Goal: Task Accomplishment & Management: Manage account settings

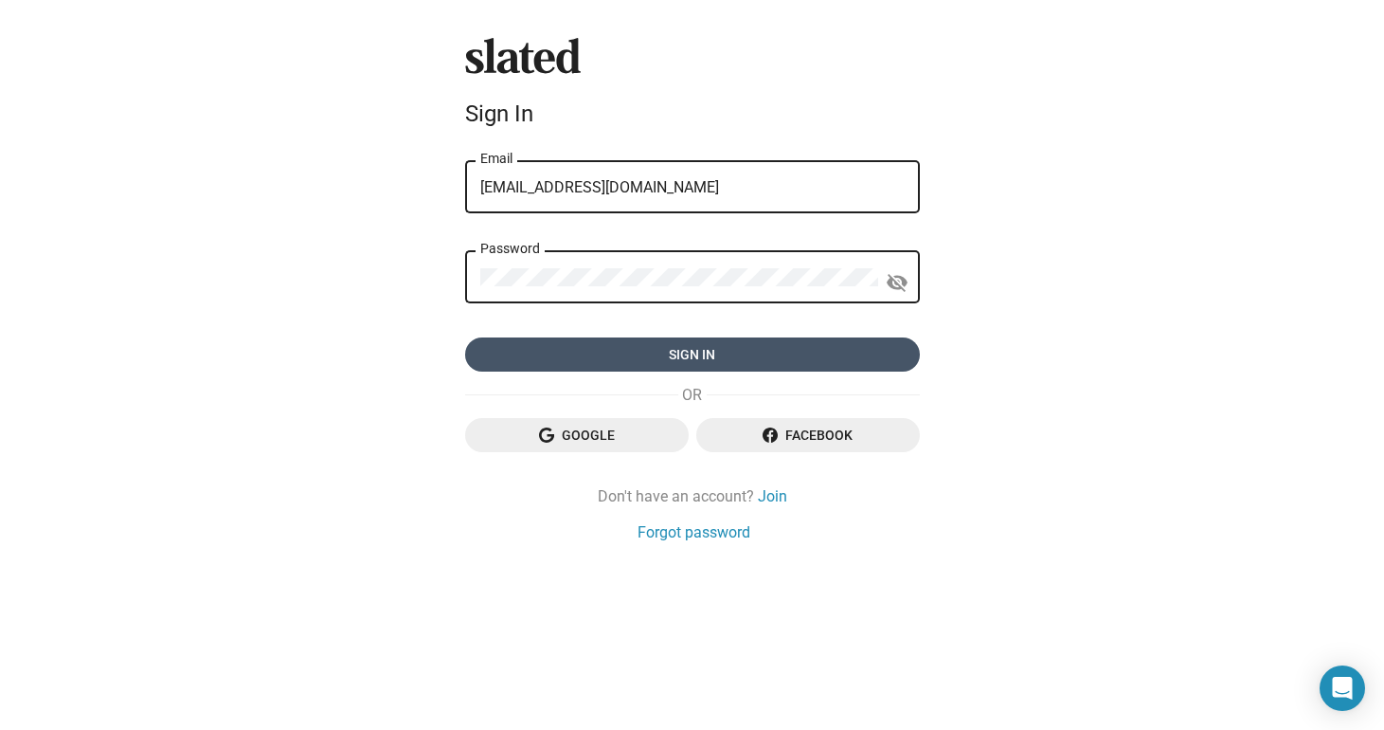
click at [677, 353] on span "Sign in" at bounding box center [692, 354] width 424 height 34
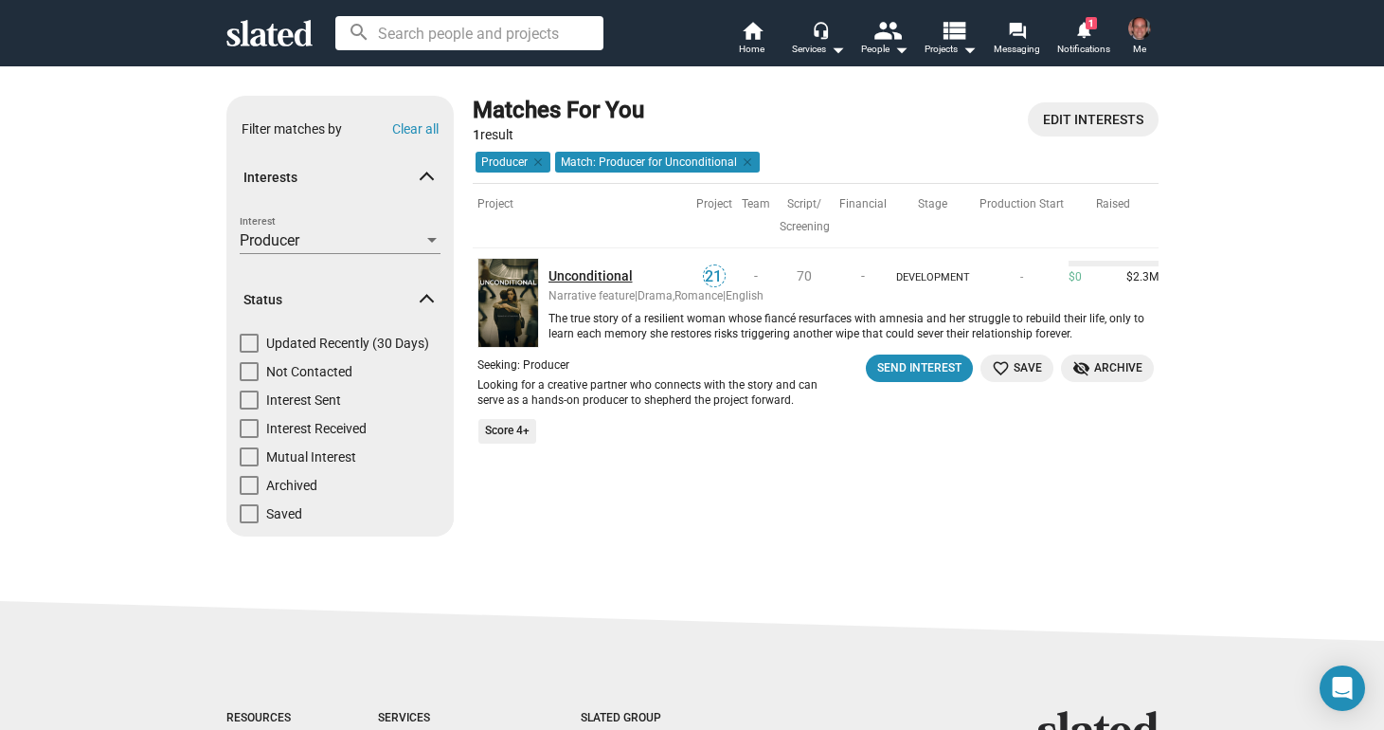
click at [589, 277] on link "Unconditional" at bounding box center [620, 276] width 143 height 18
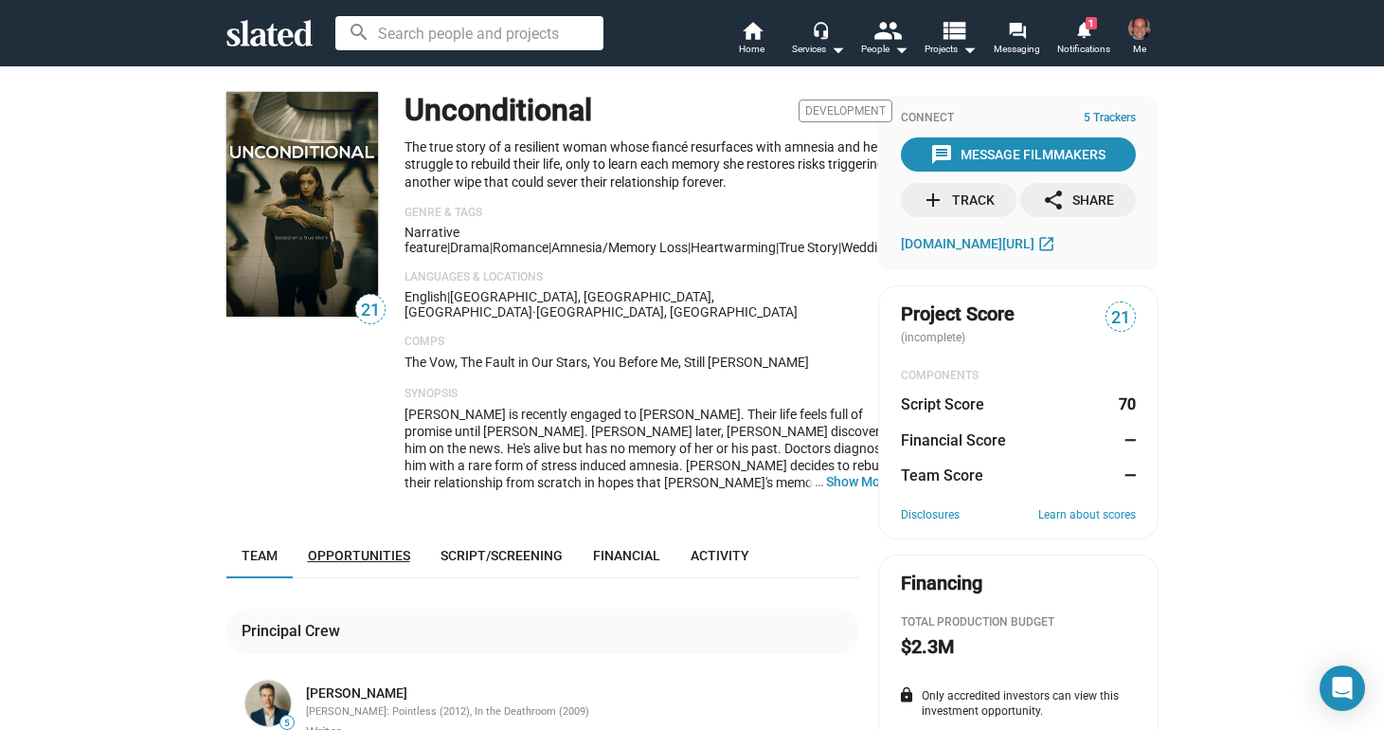
click at [391, 548] on span "Opportunities" at bounding box center [359, 555] width 102 height 15
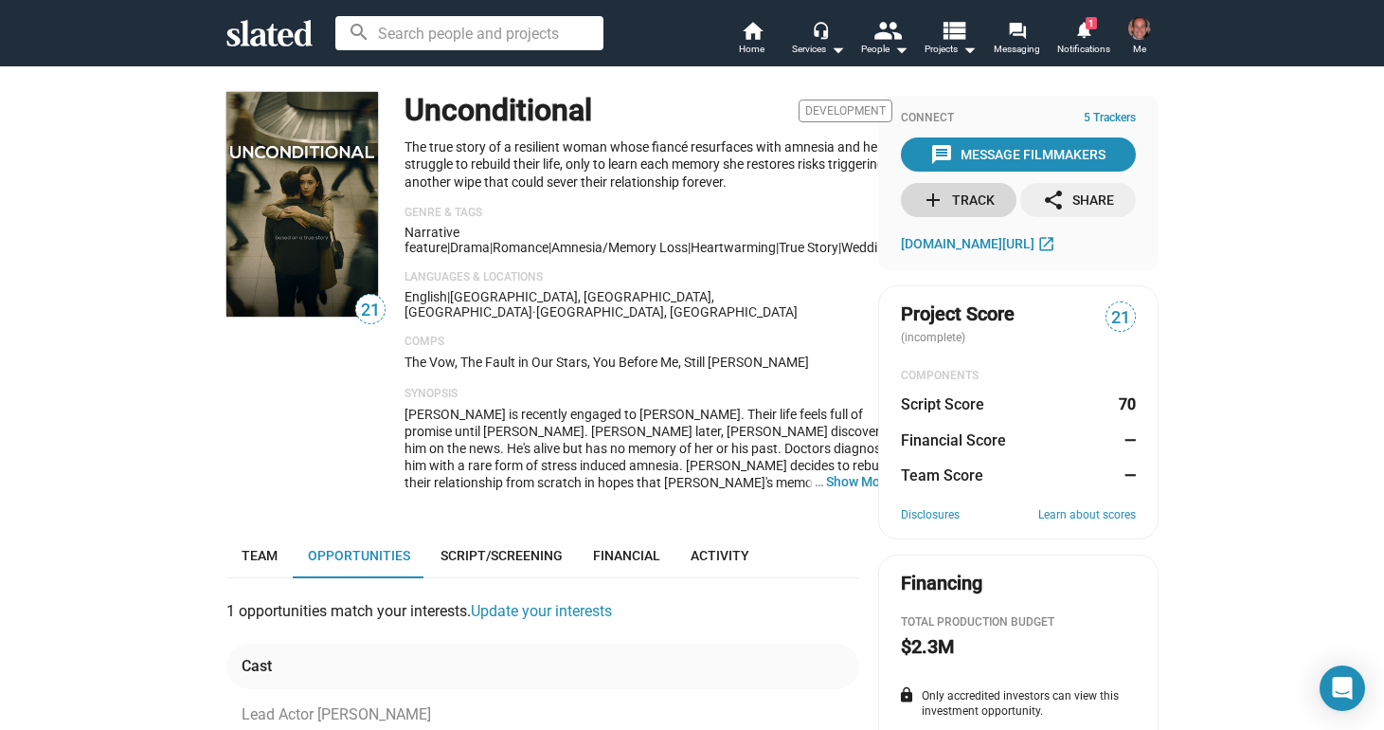
click at [979, 200] on div "add Track" at bounding box center [958, 200] width 73 height 34
click at [1094, 40] on span "Notifications" at bounding box center [1083, 49] width 53 height 23
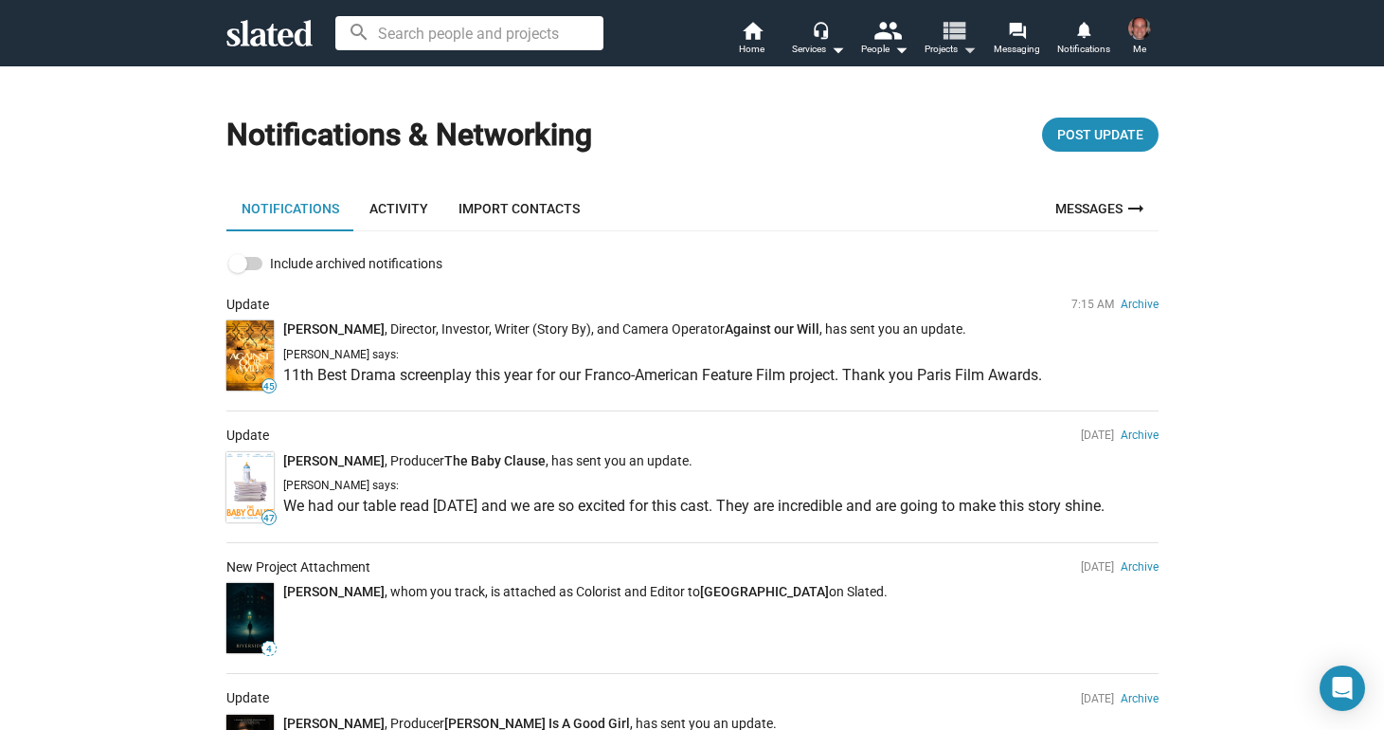
click at [961, 44] on mat-icon "view_list" at bounding box center [952, 29] width 27 height 27
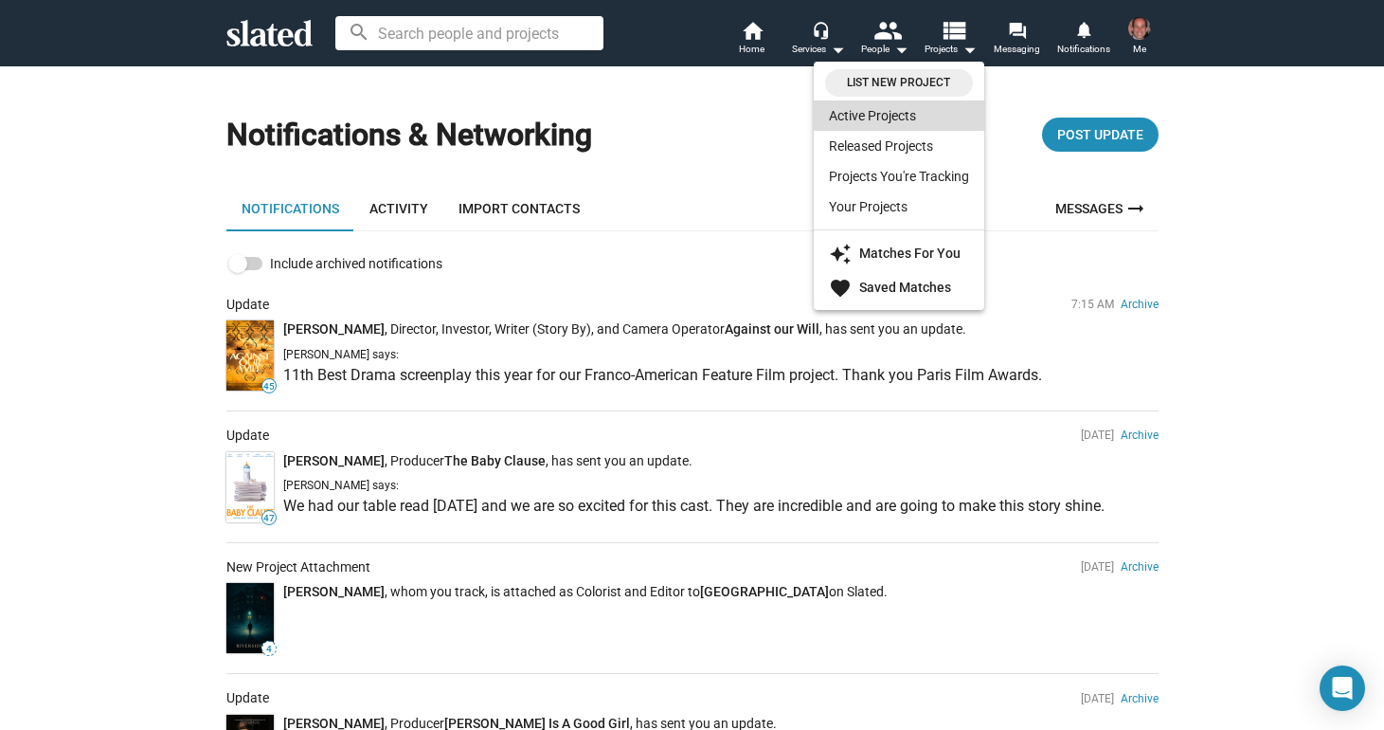
click at [897, 118] on link "Active Projects" at bounding box center [899, 115] width 171 height 30
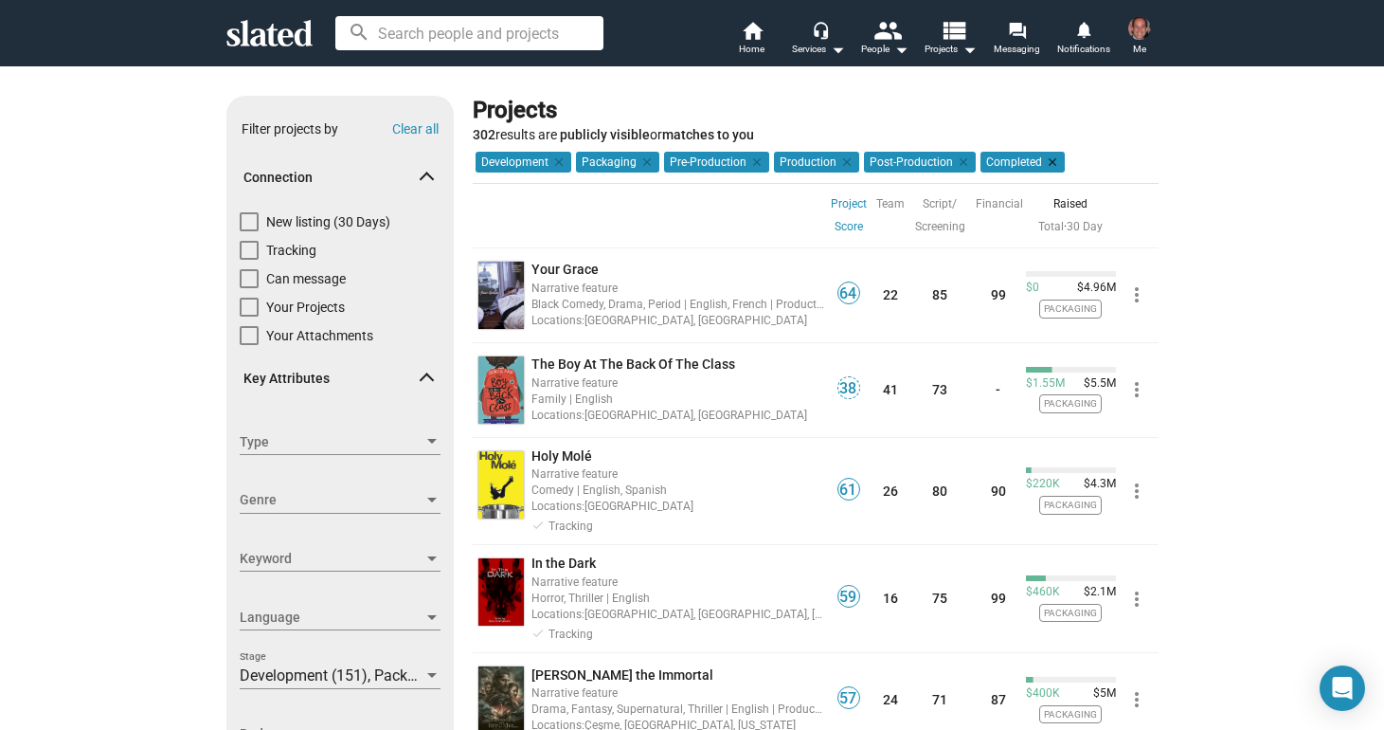
click at [1046, 157] on mat-icon "clear" at bounding box center [1050, 161] width 17 height 17
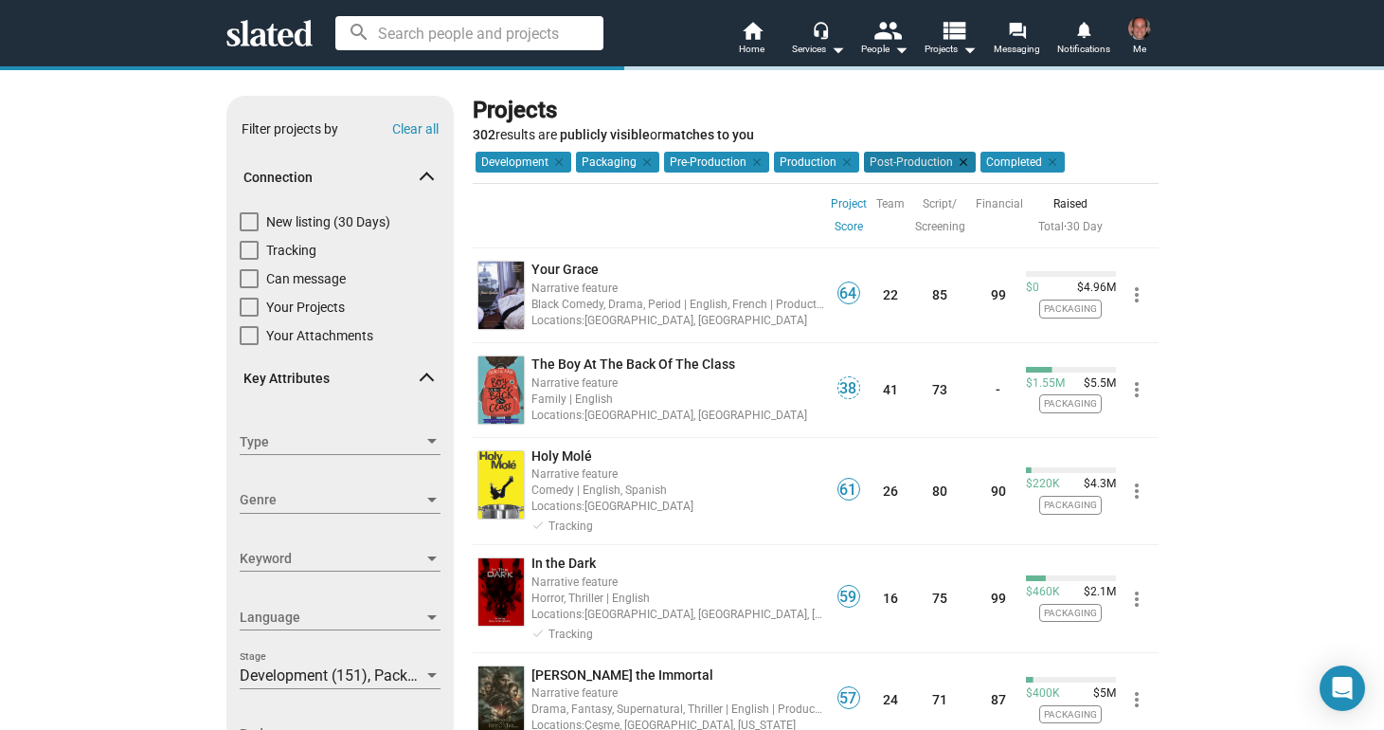
click at [960, 156] on mat-icon "clear" at bounding box center [961, 161] width 17 height 17
click at [843, 163] on mat-icon "clear" at bounding box center [845, 161] width 17 height 17
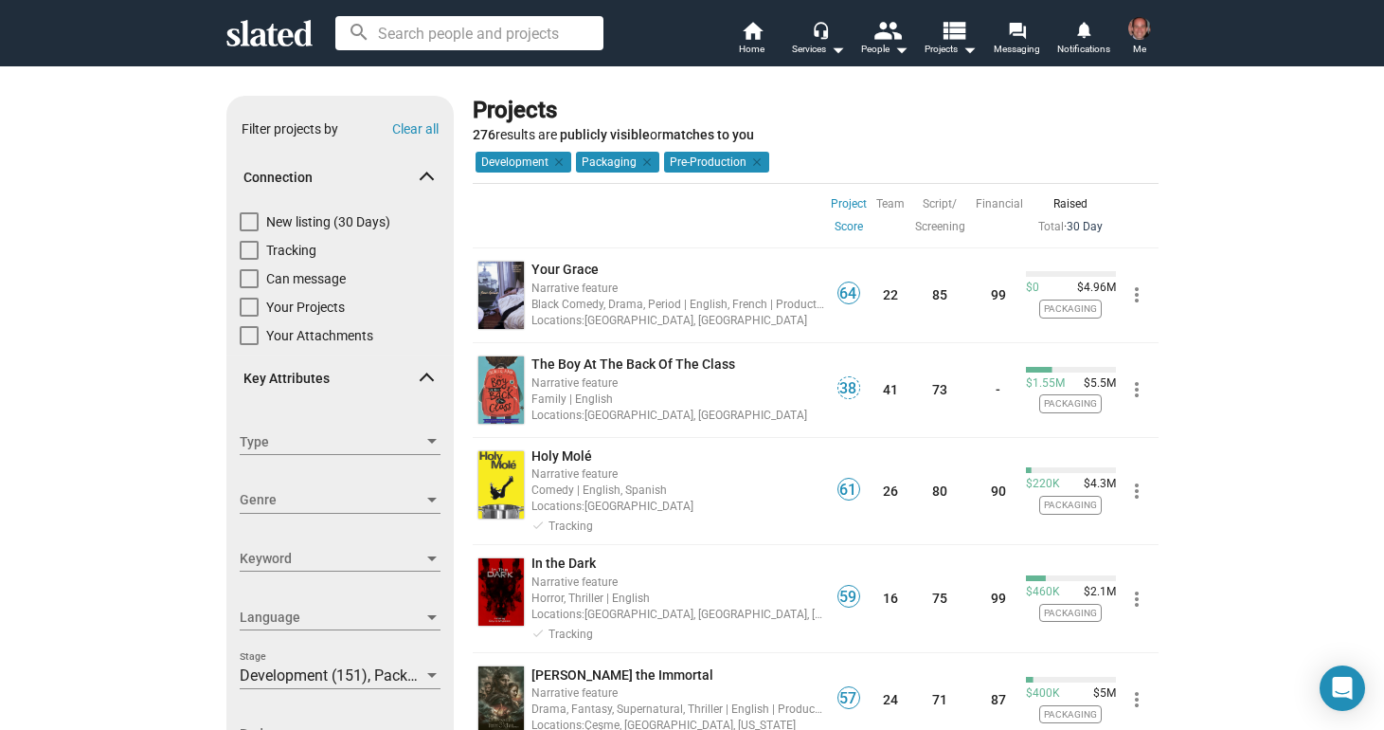
click at [1091, 230] on link "30 Day" at bounding box center [1085, 226] width 36 height 13
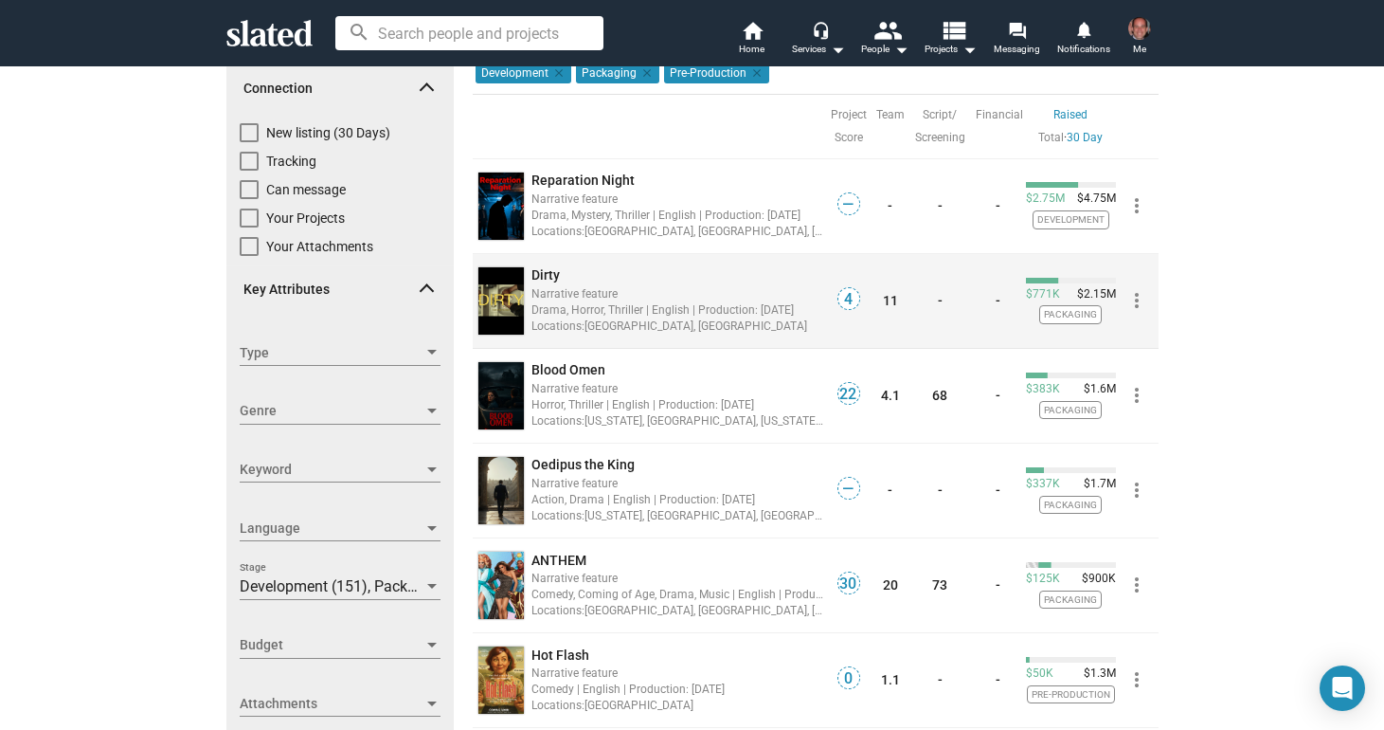
scroll to position [92, 0]
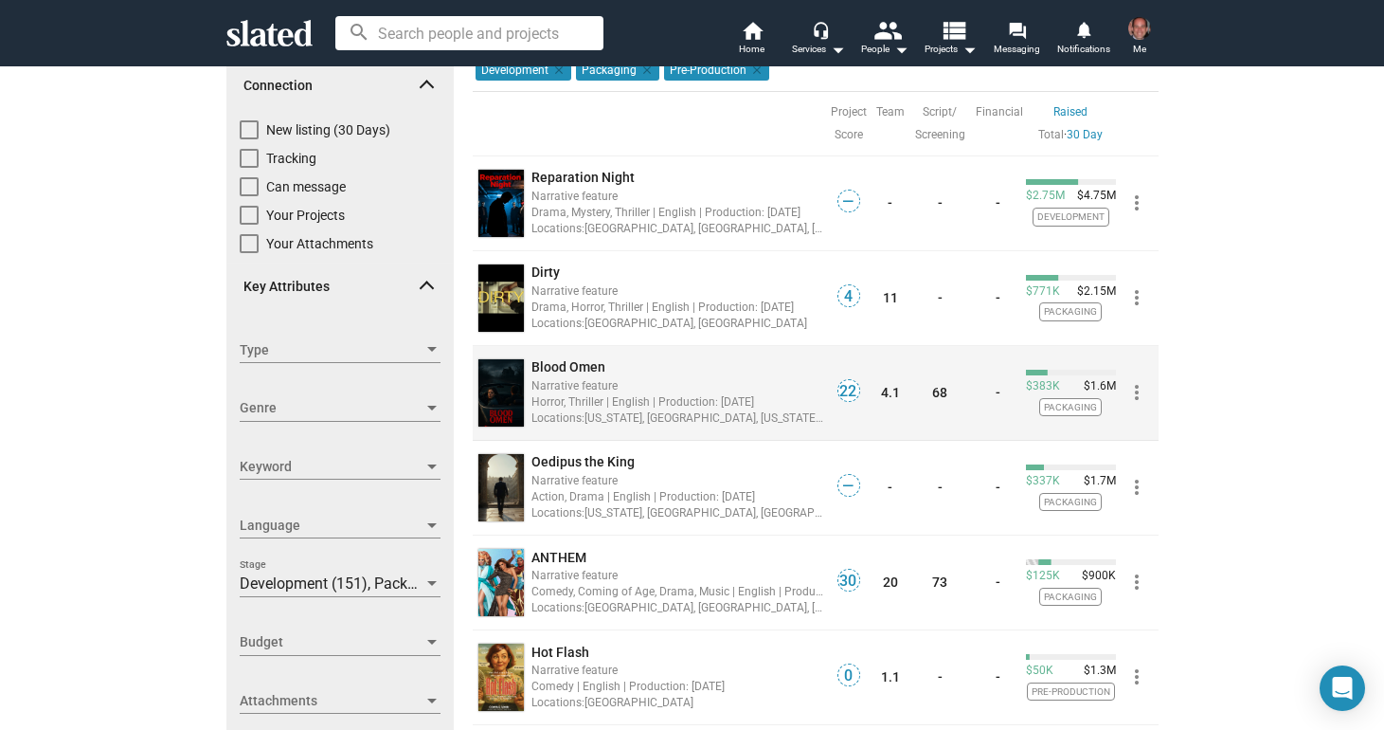
click at [588, 369] on span "Blood Omen" at bounding box center [569, 366] width 74 height 15
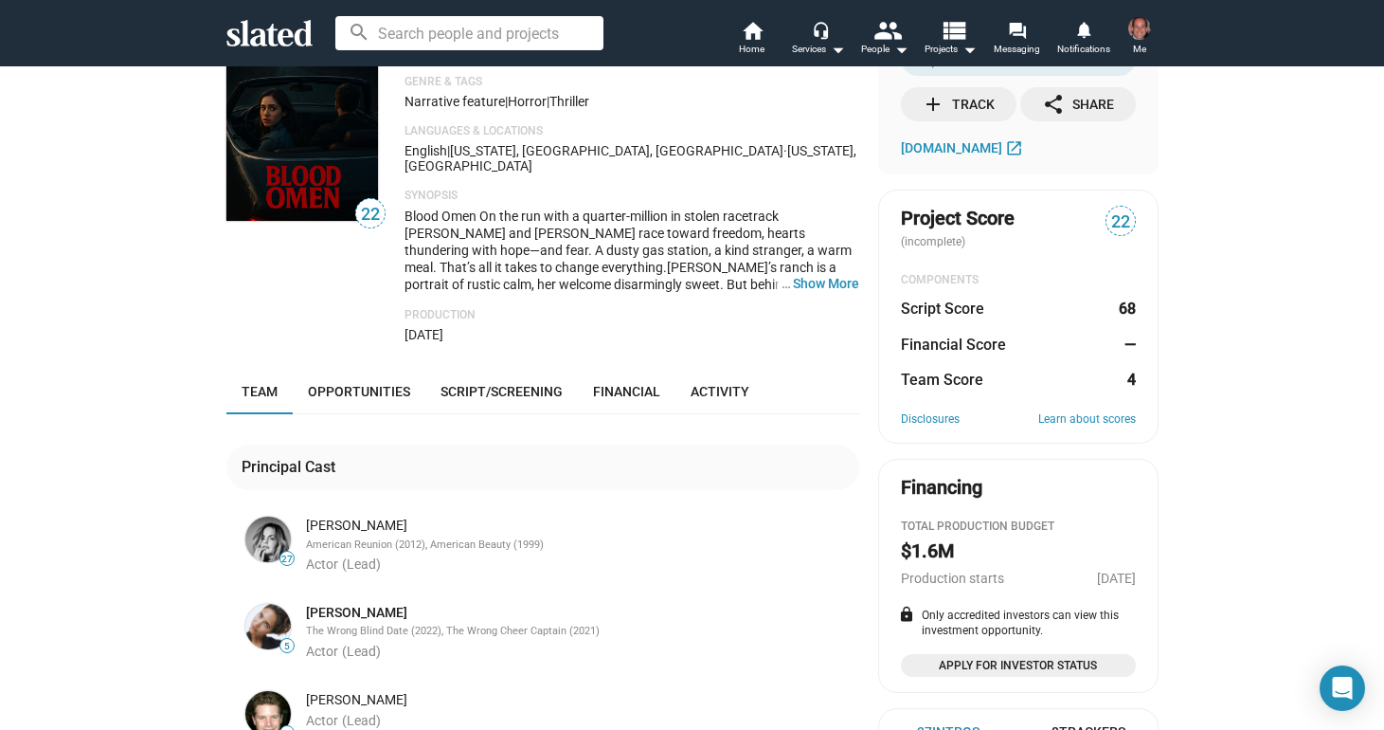
scroll to position [63, 0]
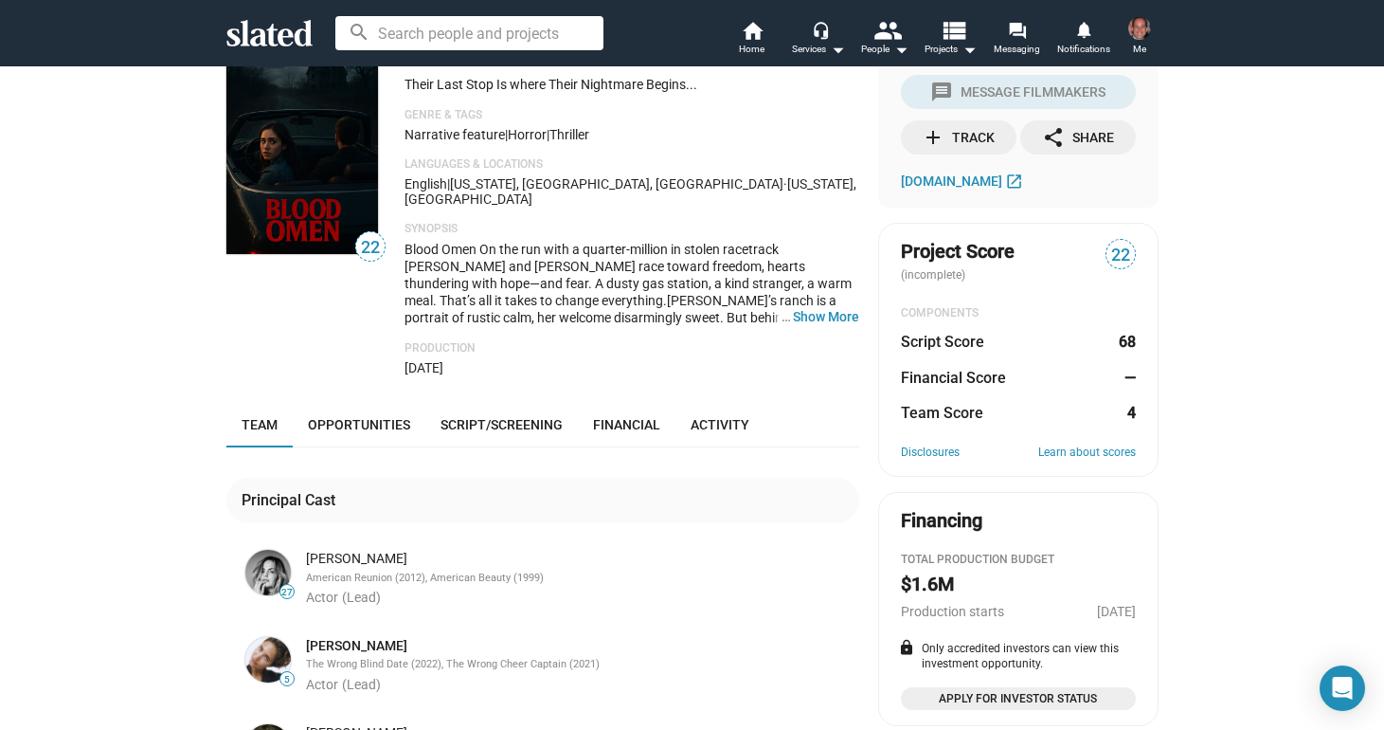
click at [953, 137] on div "add Track" at bounding box center [958, 137] width 73 height 34
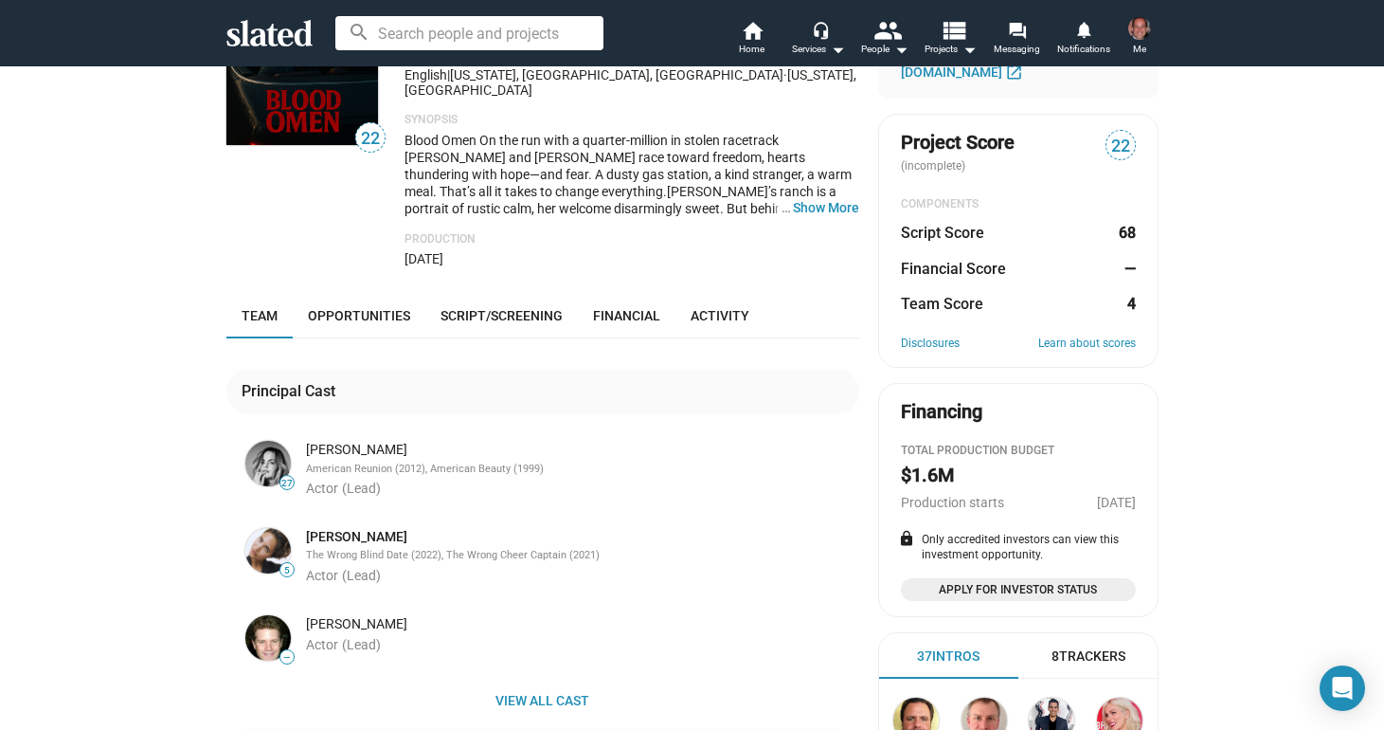
scroll to position [0, 0]
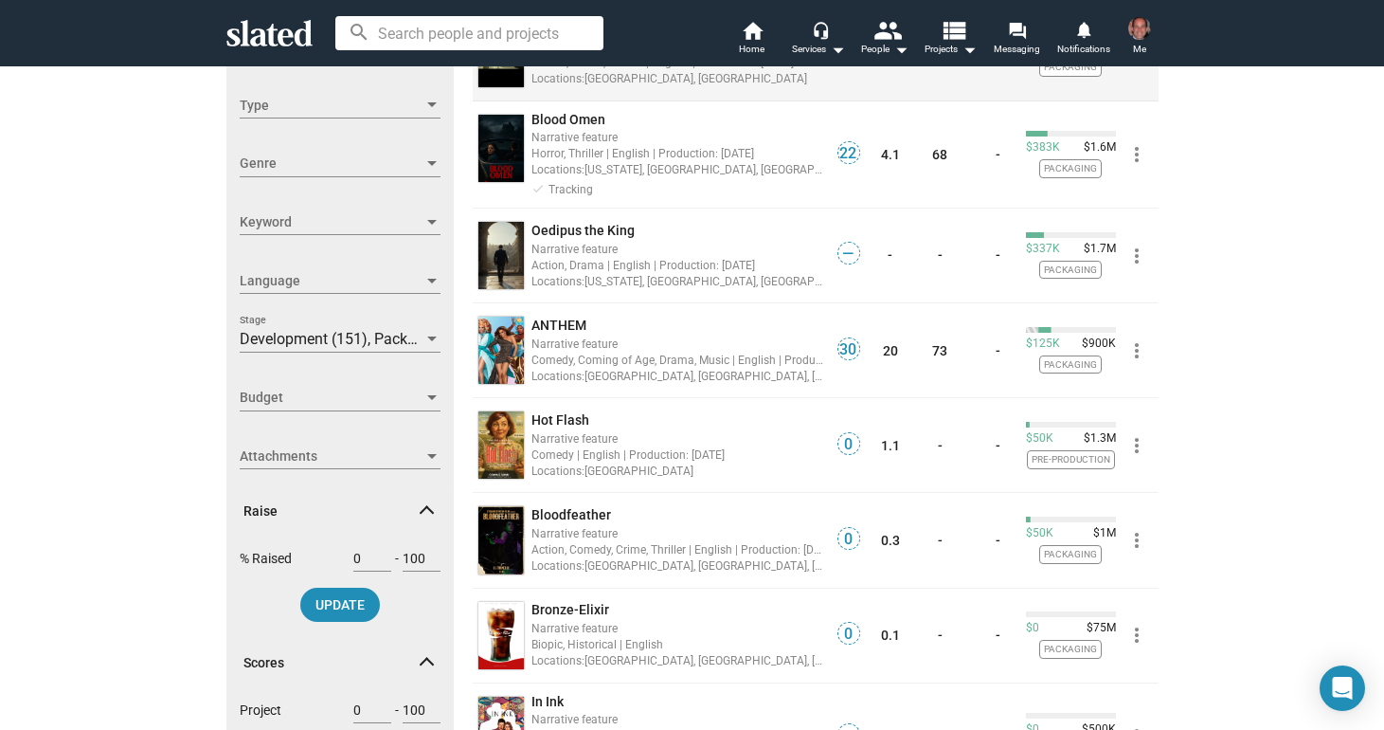
scroll to position [337, 0]
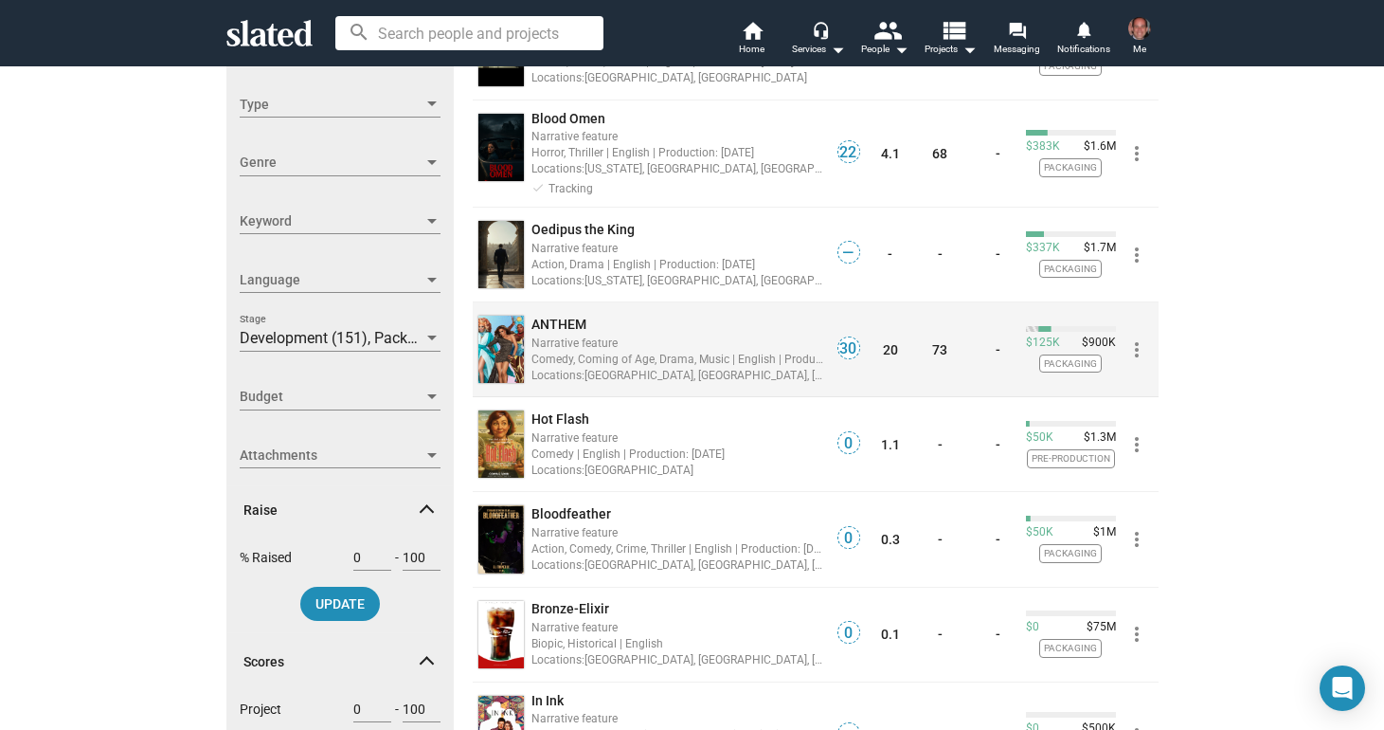
click at [568, 321] on span "ANTHEM" at bounding box center [559, 323] width 55 height 15
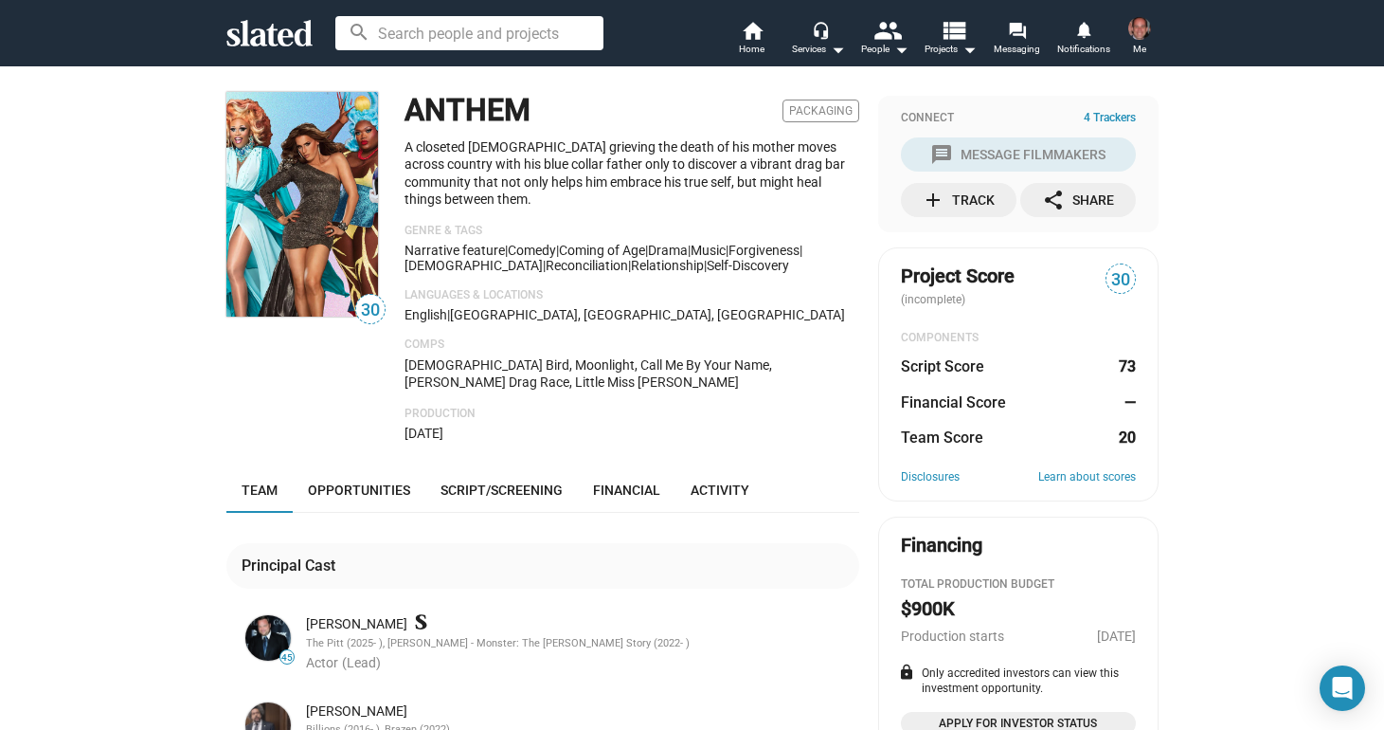
click at [977, 210] on div "add Track" at bounding box center [958, 200] width 73 height 34
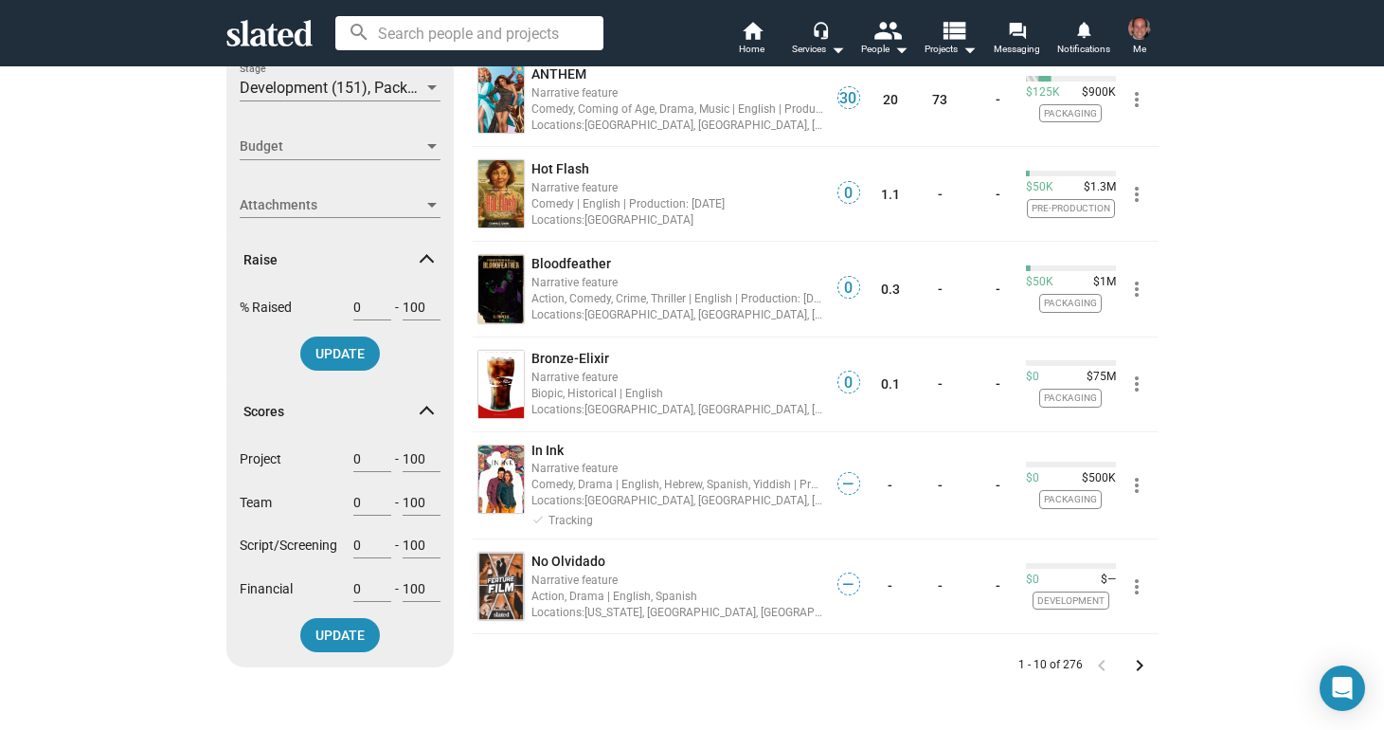
scroll to position [612, 0]
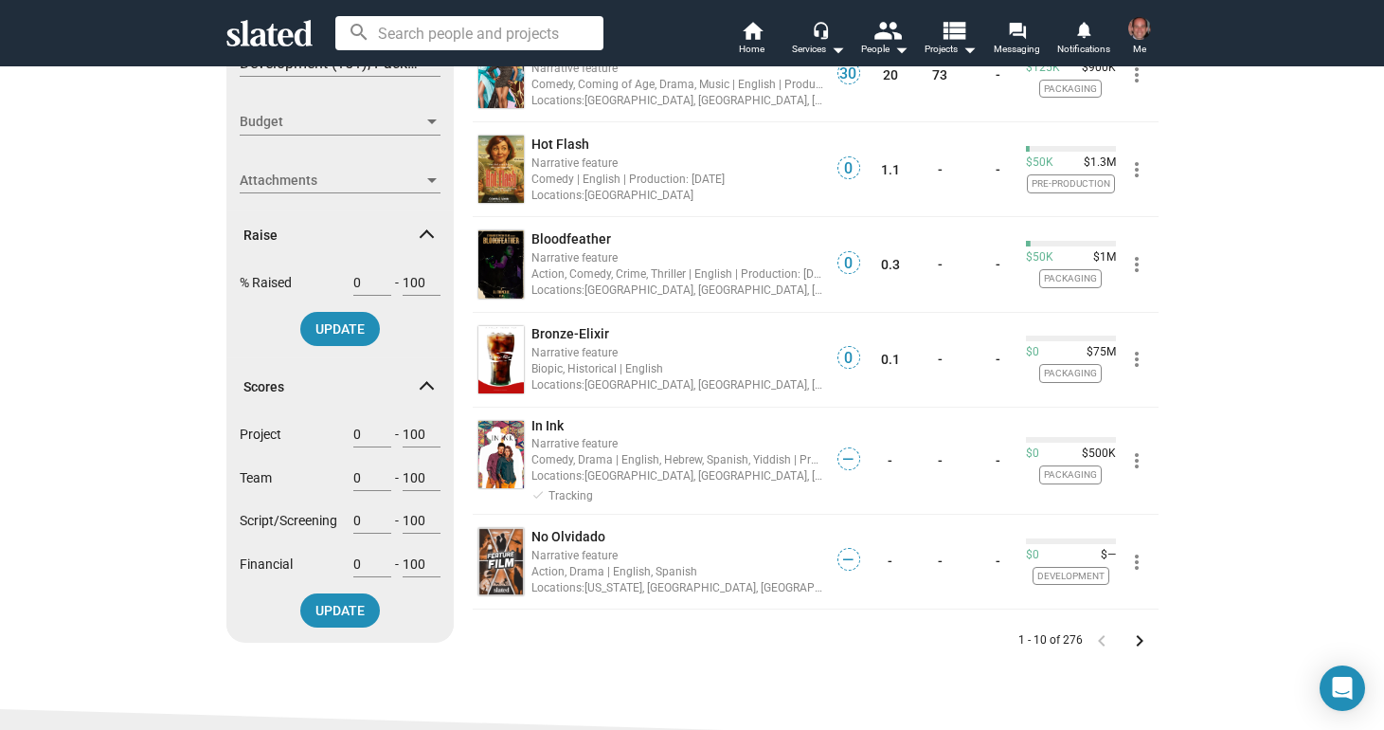
click at [1145, 644] on mat-icon "keyboard_arrow_right" at bounding box center [1139, 640] width 23 height 23
